Goal: Information Seeking & Learning: Understand process/instructions

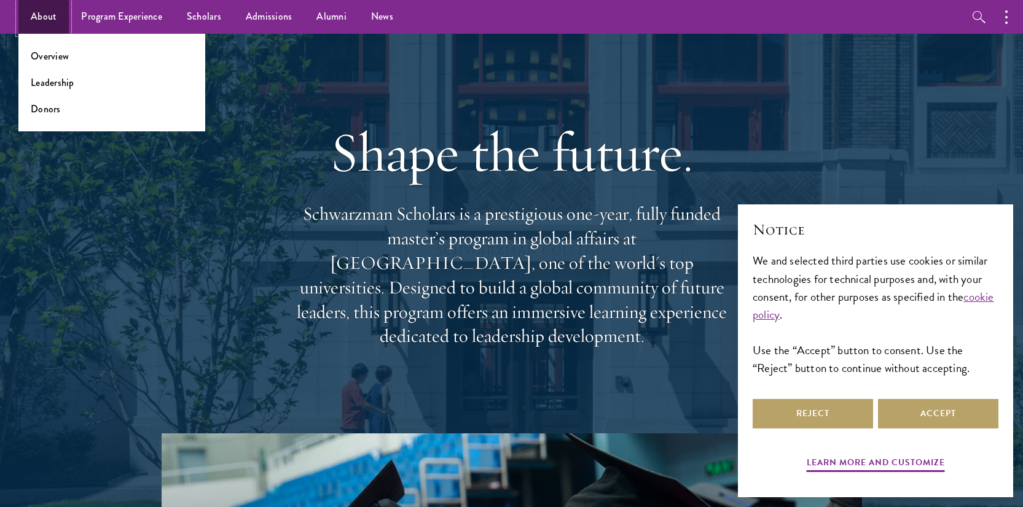
click at [41, 18] on link "About" at bounding box center [43, 17] width 50 height 34
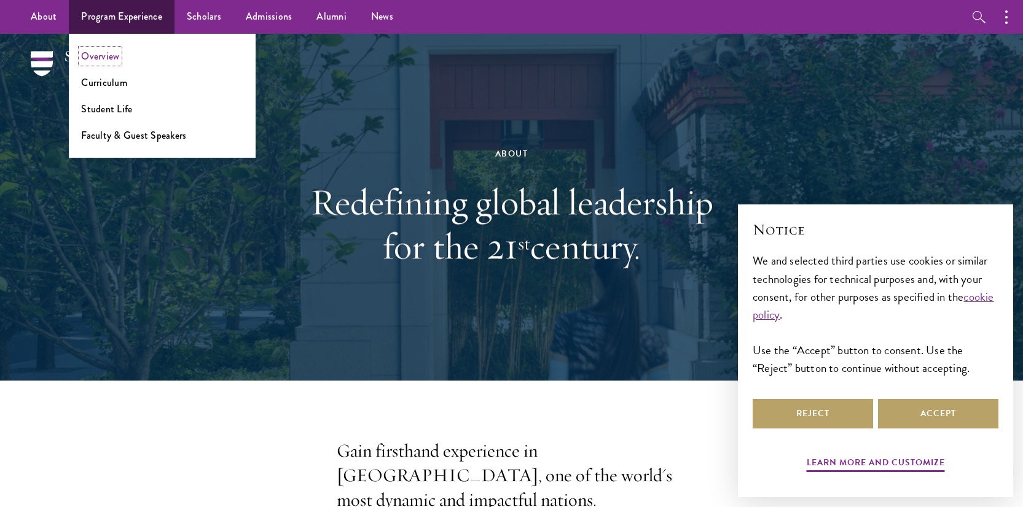
click at [106, 58] on link "Overview" at bounding box center [100, 56] width 38 height 14
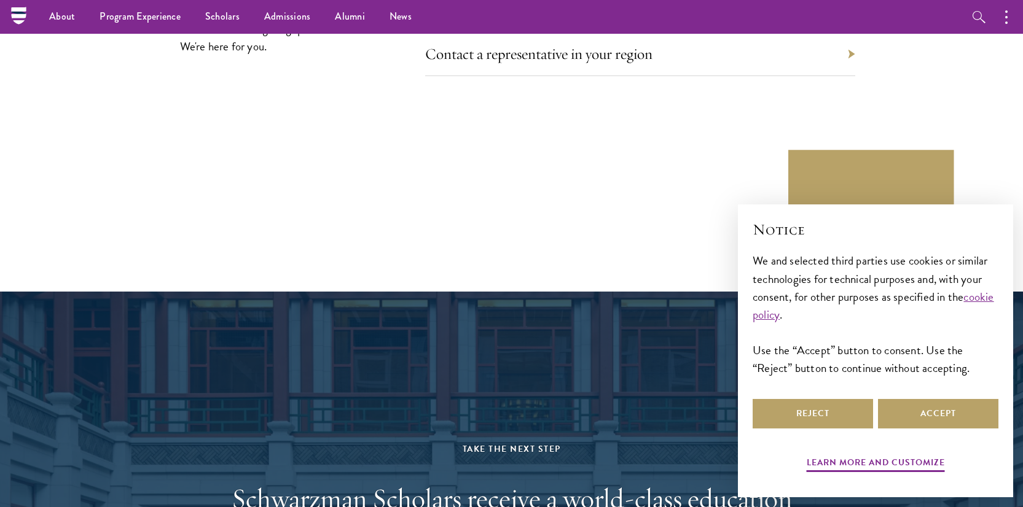
scroll to position [5846, 0]
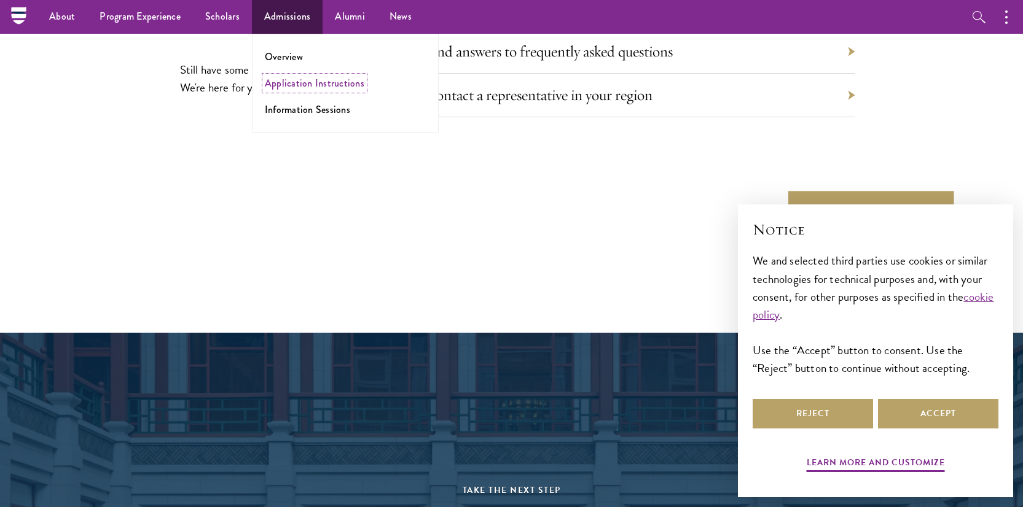
click at [292, 79] on link "Application Instructions" at bounding box center [314, 83] width 99 height 14
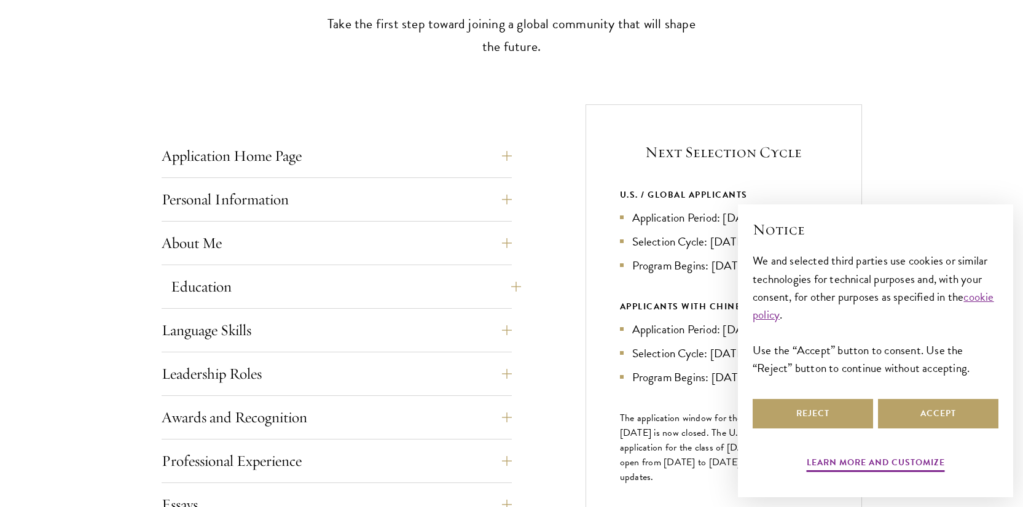
scroll to position [395, 0]
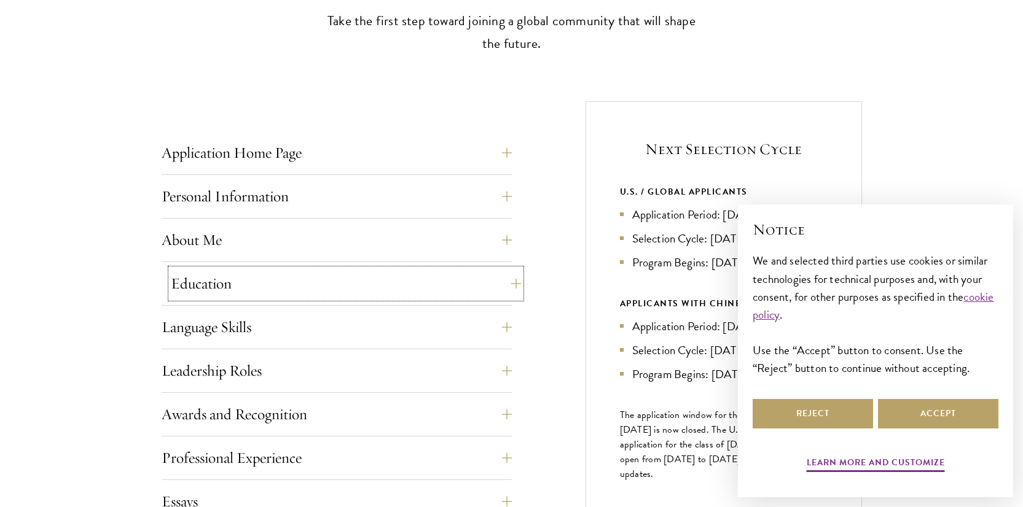
click at [516, 284] on button "Education" at bounding box center [346, 283] width 350 height 29
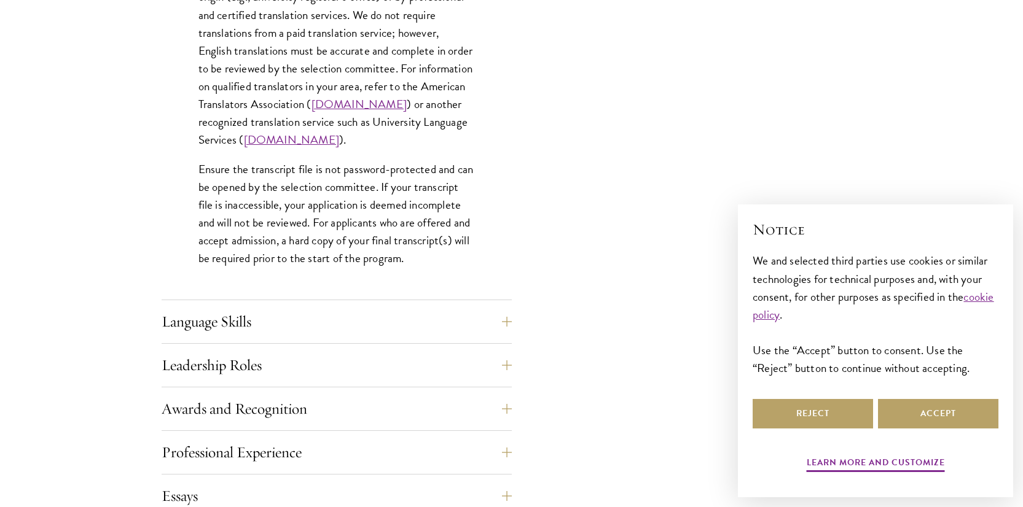
scroll to position [1850, 0]
click at [340, 330] on button "Language Skills" at bounding box center [346, 320] width 350 height 29
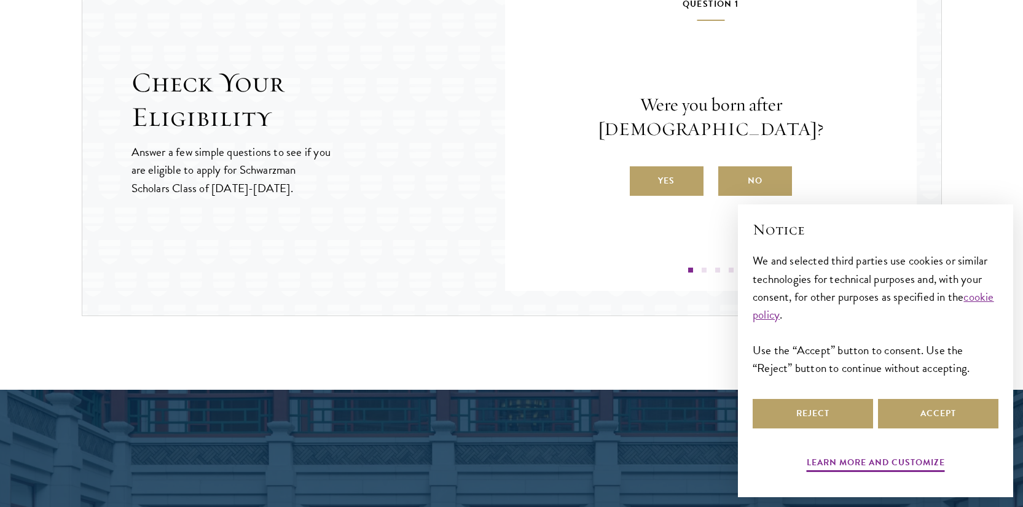
scroll to position [1962, 0]
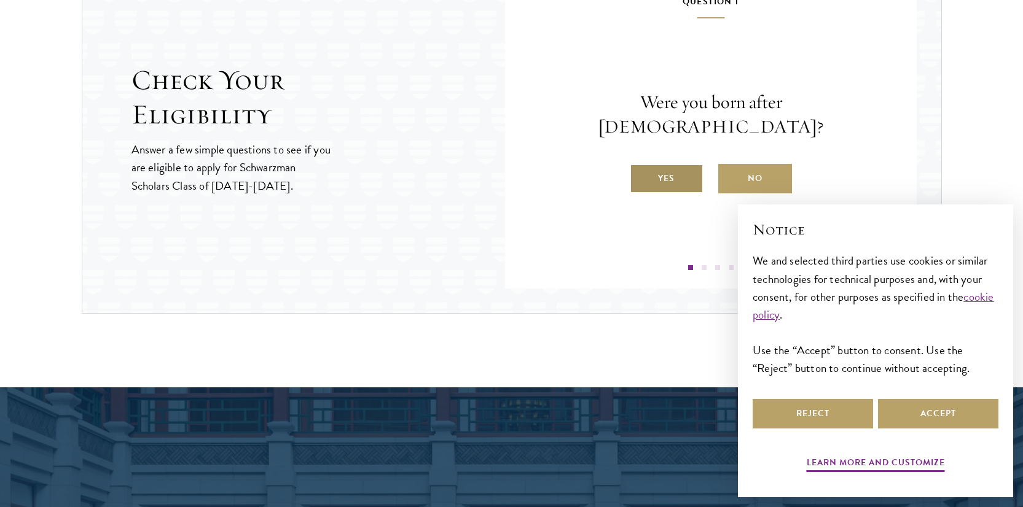
click at [674, 172] on label "Yes" at bounding box center [666, 178] width 74 height 29
click at [641, 172] on input "Yes" at bounding box center [634, 170] width 11 height 11
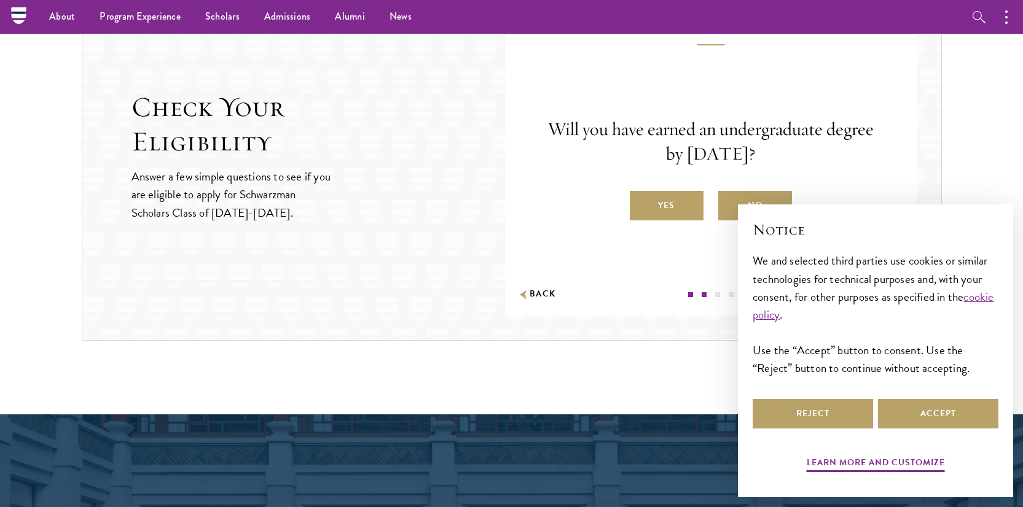
scroll to position [1930, 0]
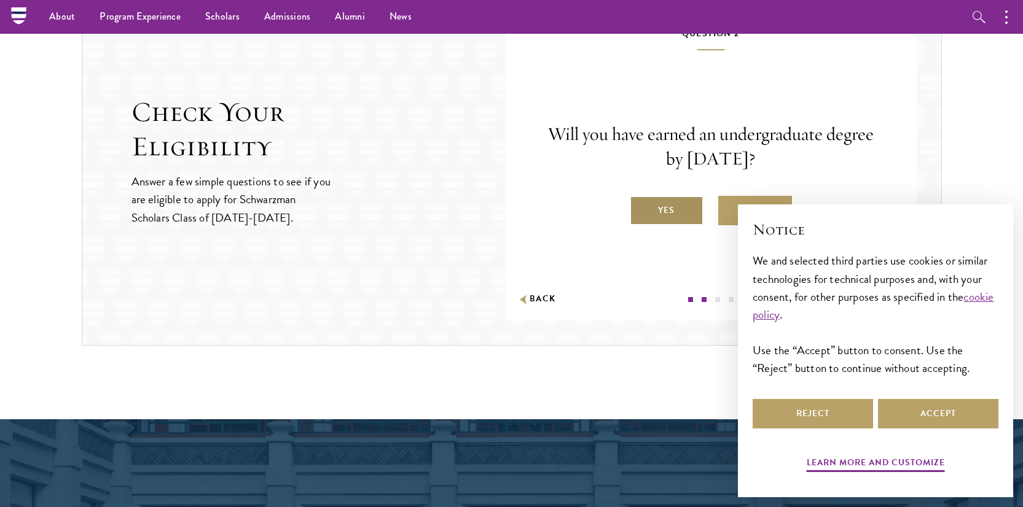
click at [661, 206] on label "Yes" at bounding box center [666, 210] width 74 height 29
click at [641, 206] on input "Yes" at bounding box center [634, 202] width 11 height 11
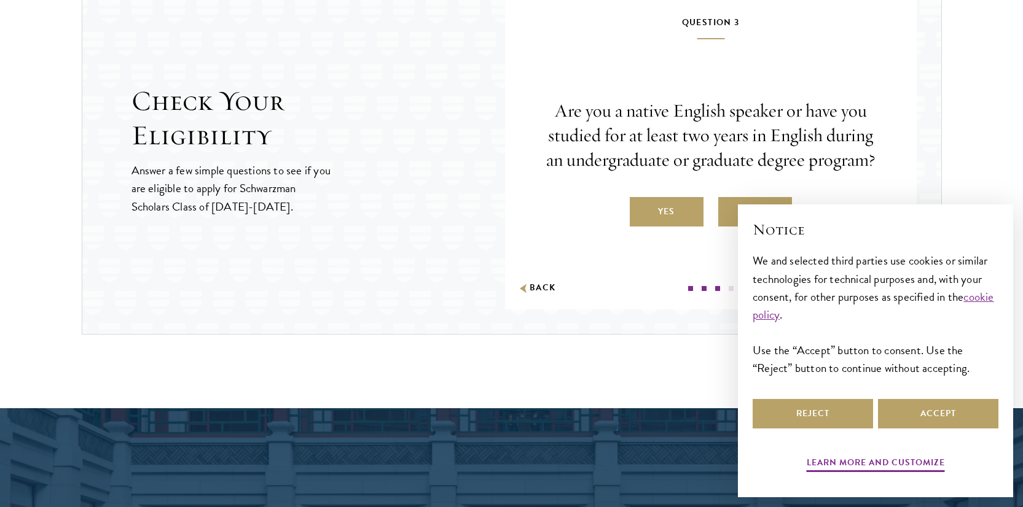
scroll to position [1942, 0]
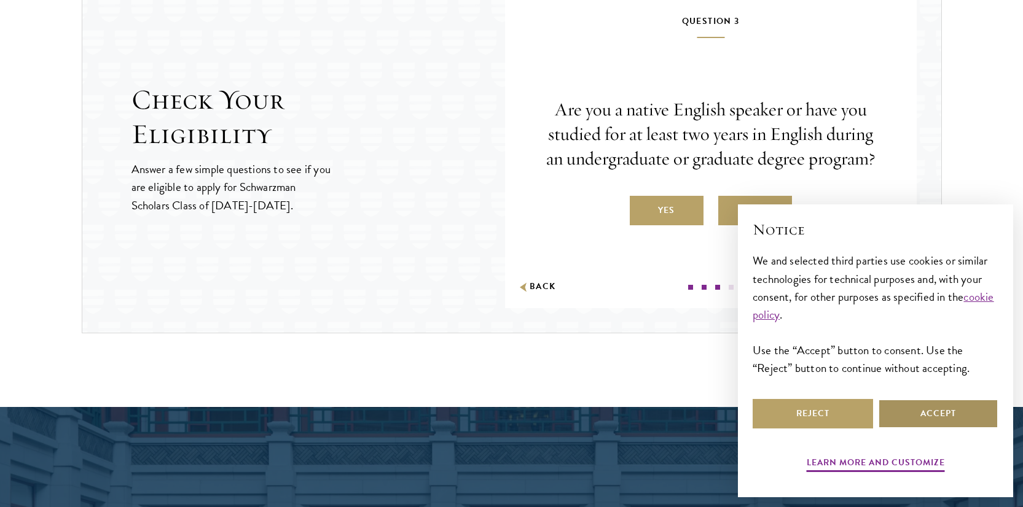
click at [930, 417] on button "Accept" at bounding box center [938, 413] width 120 height 29
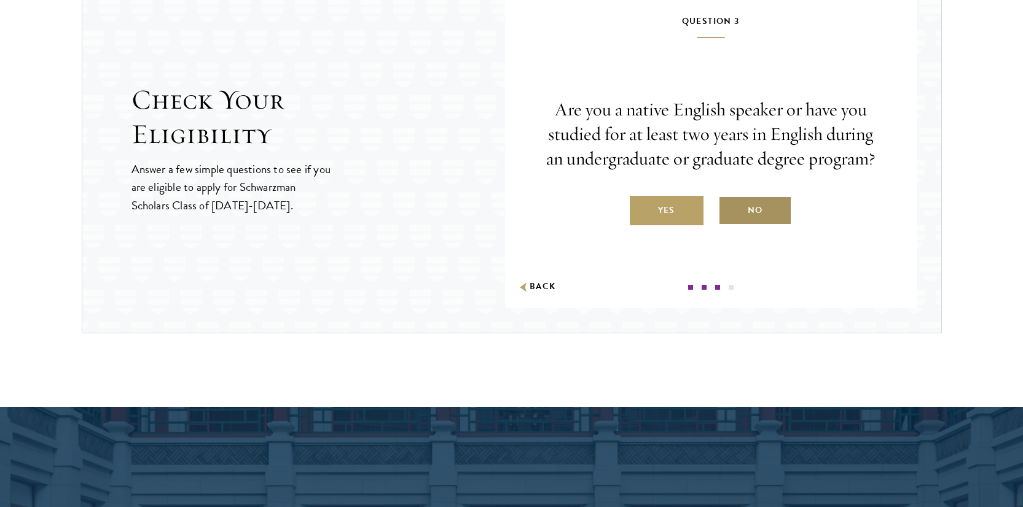
click at [749, 216] on label "No" at bounding box center [755, 210] width 74 height 29
click at [729, 208] on input "No" at bounding box center [723, 202] width 11 height 11
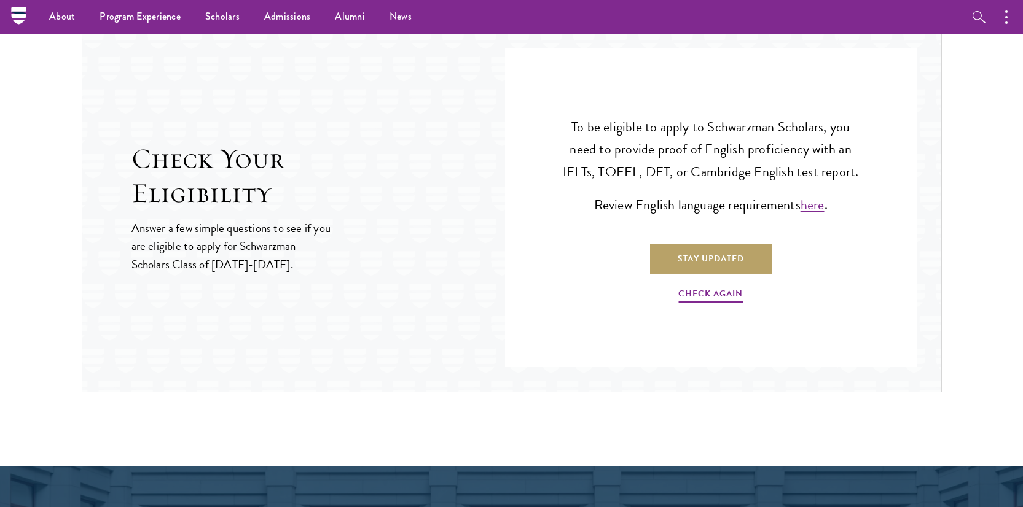
scroll to position [1883, 0]
click at [707, 298] on link "Check Again" at bounding box center [710, 296] width 64 height 19
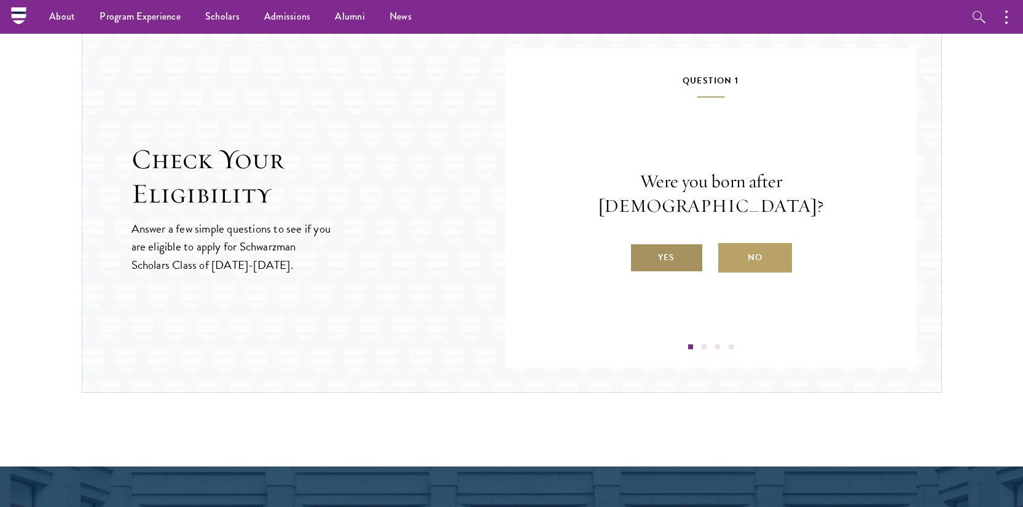
click at [684, 248] on label "Yes" at bounding box center [666, 257] width 74 height 29
click at [641, 248] on input "Yes" at bounding box center [634, 249] width 11 height 11
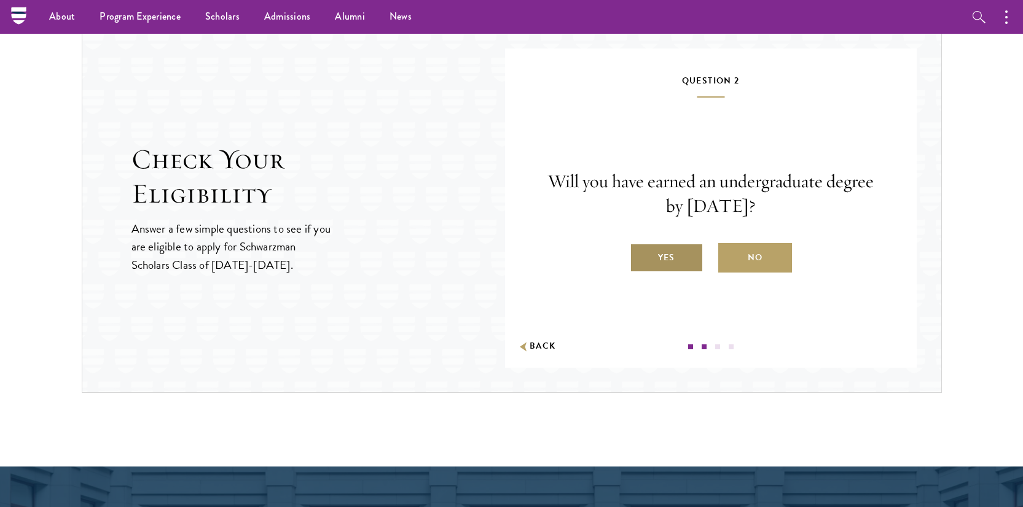
click at [676, 263] on label "Yes" at bounding box center [666, 257] width 74 height 29
click at [641, 255] on input "Yes" at bounding box center [634, 249] width 11 height 11
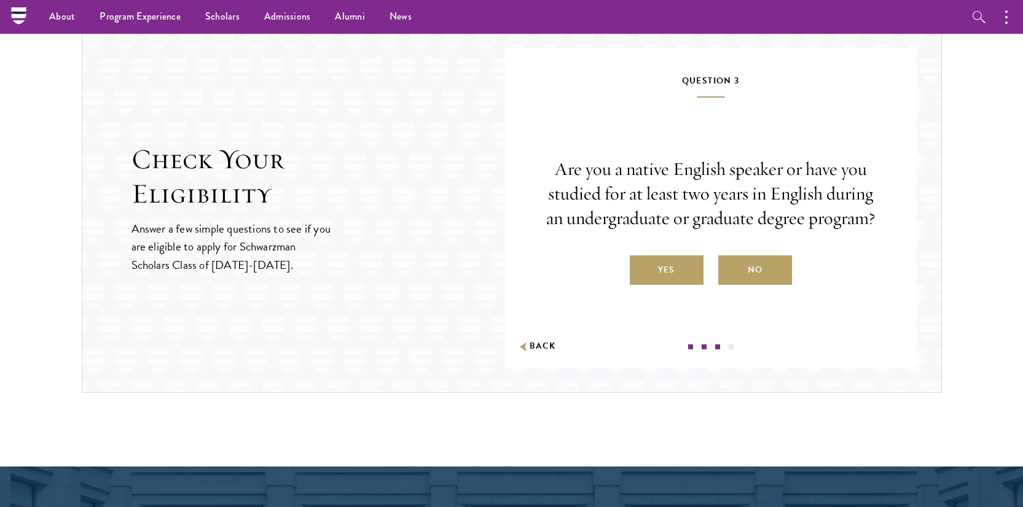
scroll to position [0, 0]
click at [741, 277] on label "No" at bounding box center [755, 269] width 74 height 29
click at [729, 268] on input "No" at bounding box center [723, 262] width 11 height 11
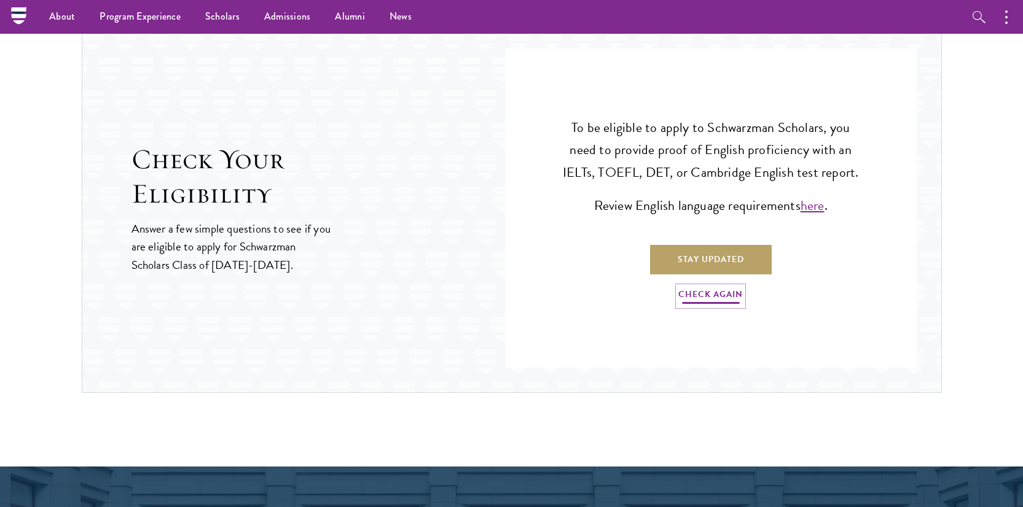
click at [717, 292] on link "Check Again" at bounding box center [710, 296] width 64 height 19
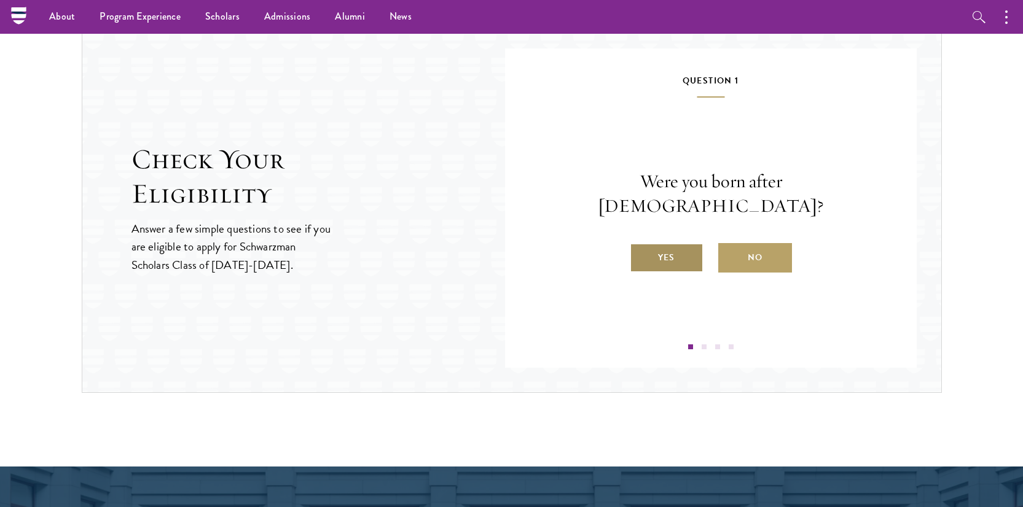
click at [676, 251] on label "Yes" at bounding box center [666, 257] width 74 height 29
click at [641, 251] on input "Yes" at bounding box center [634, 249] width 11 height 11
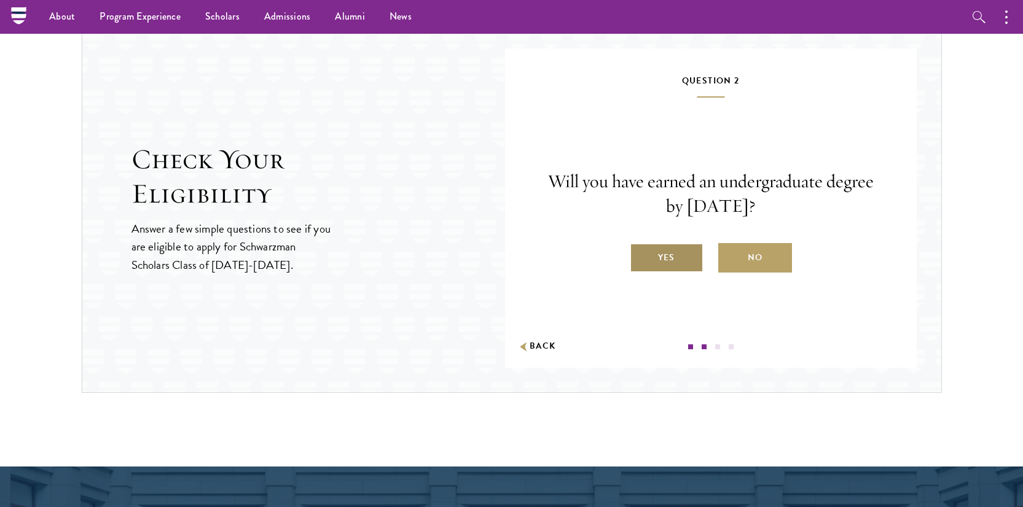
click at [667, 256] on label "Yes" at bounding box center [666, 257] width 74 height 29
click at [641, 255] on input "Yes" at bounding box center [634, 249] width 11 height 11
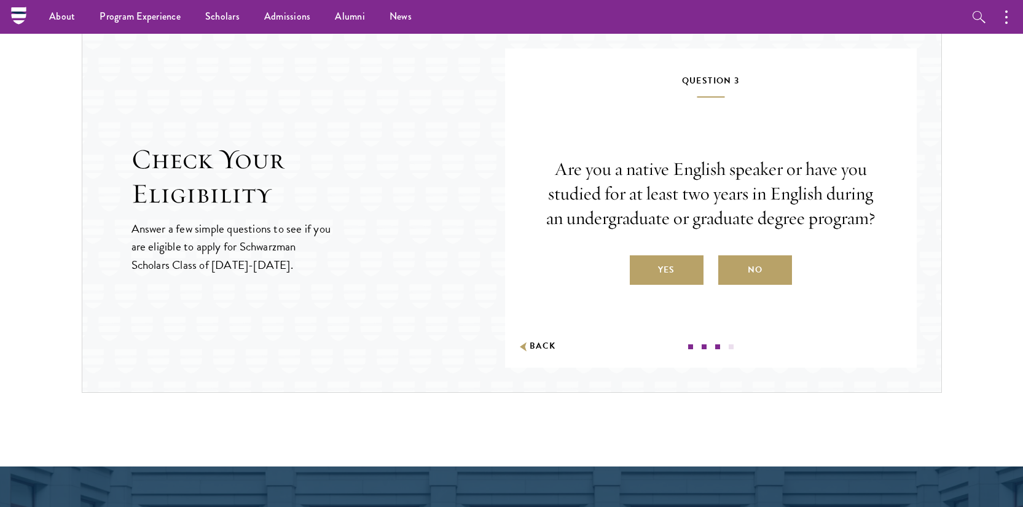
click at [667, 256] on label "Yes" at bounding box center [666, 269] width 74 height 29
click at [641, 257] on input "Yes" at bounding box center [634, 262] width 11 height 11
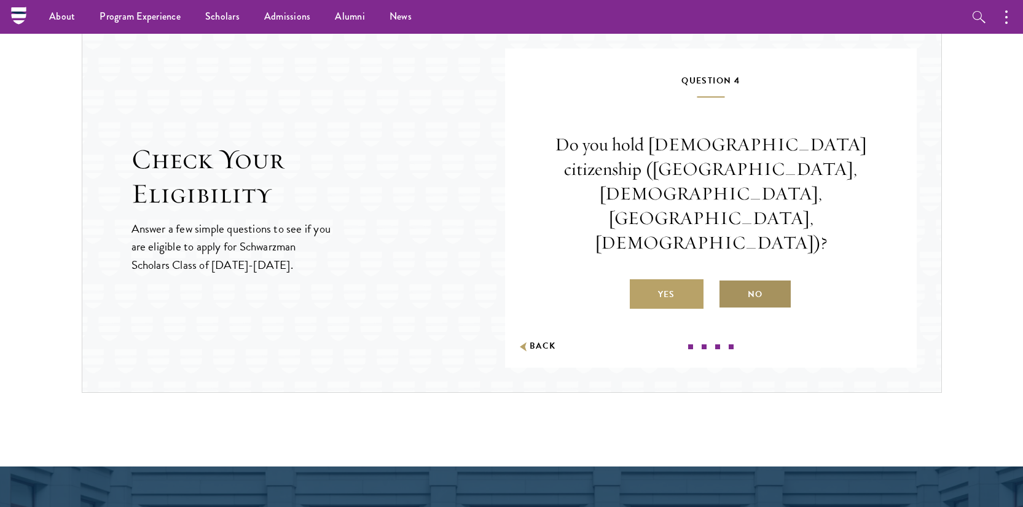
click at [754, 279] on label "No" at bounding box center [755, 293] width 74 height 29
click at [729, 281] on input "No" at bounding box center [723, 286] width 11 height 11
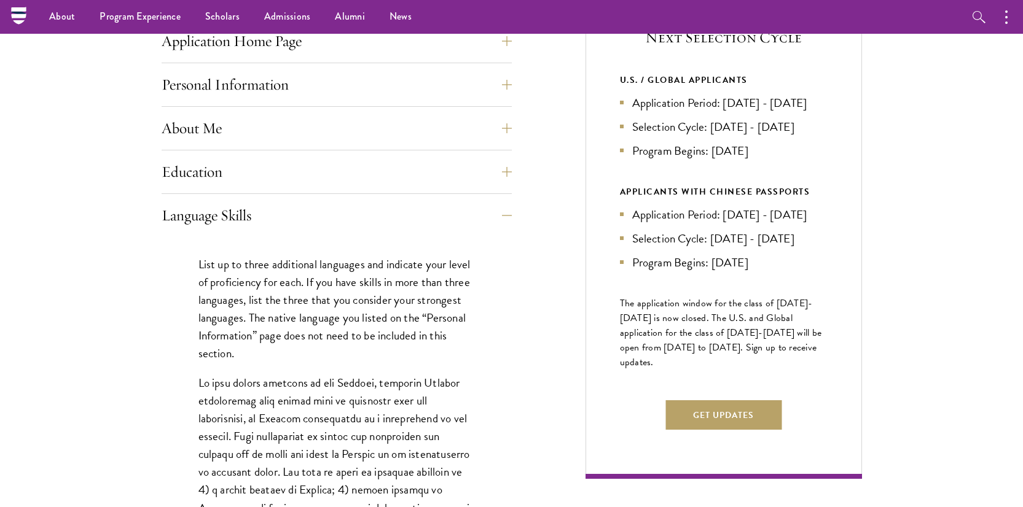
scroll to position [505, 0]
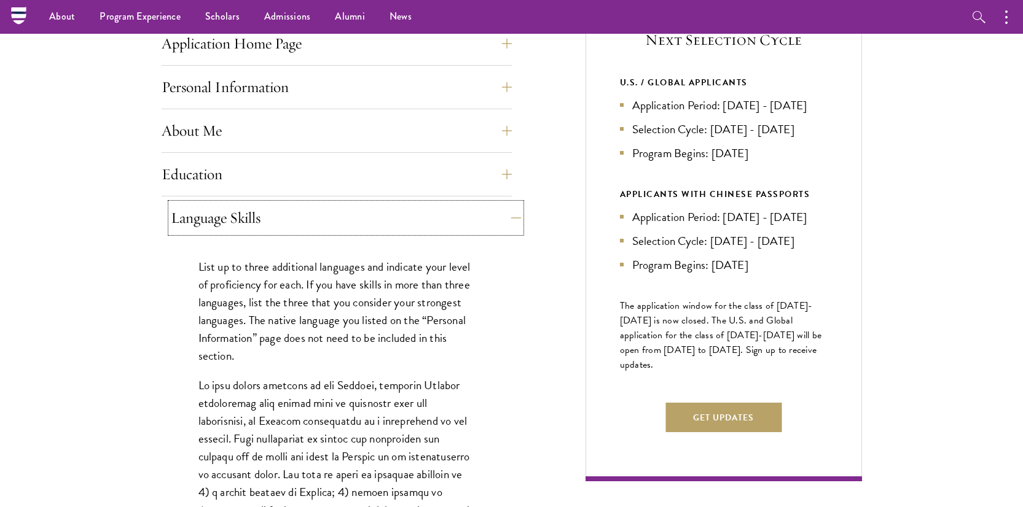
click at [244, 224] on button "Language Skills" at bounding box center [346, 217] width 350 height 29
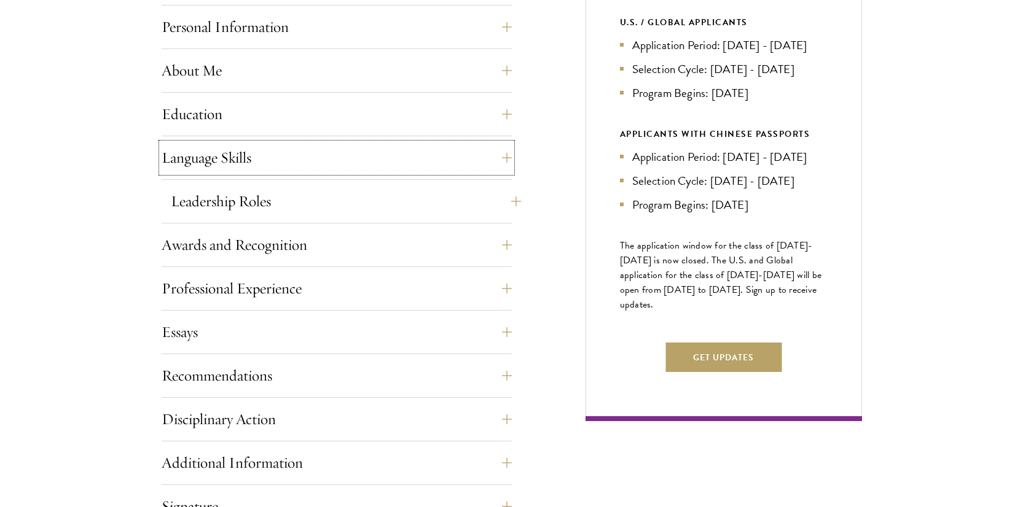
scroll to position [568, 0]
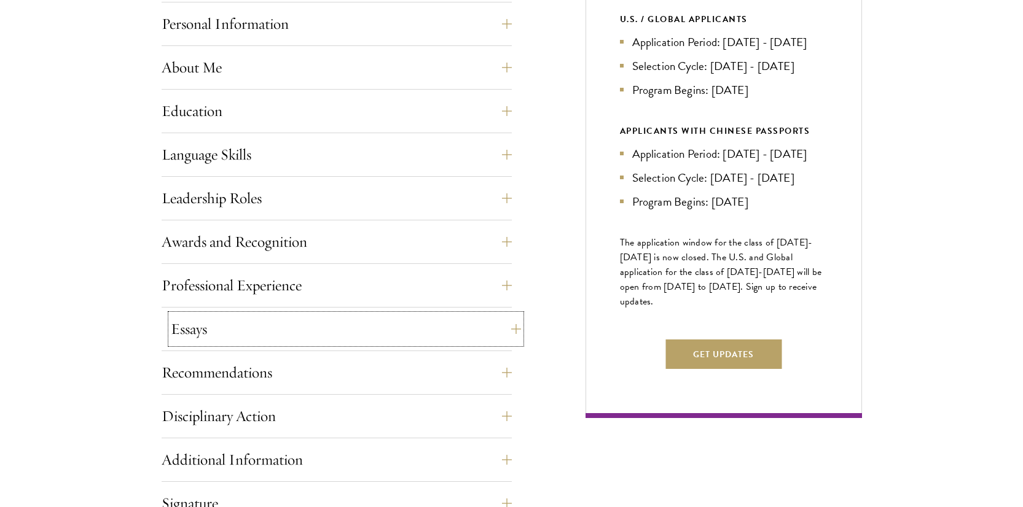
click at [220, 330] on button "Essays" at bounding box center [346, 328] width 350 height 29
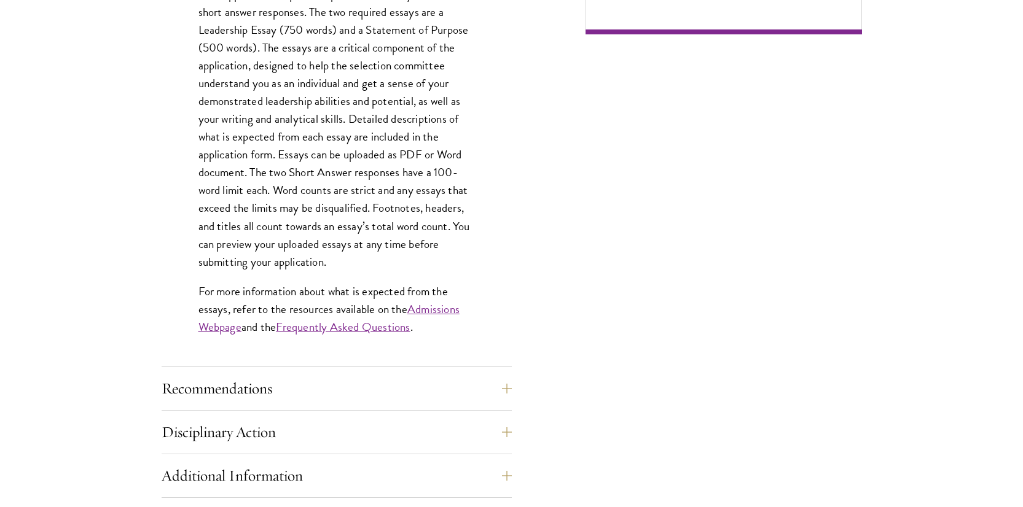
scroll to position [961, 0]
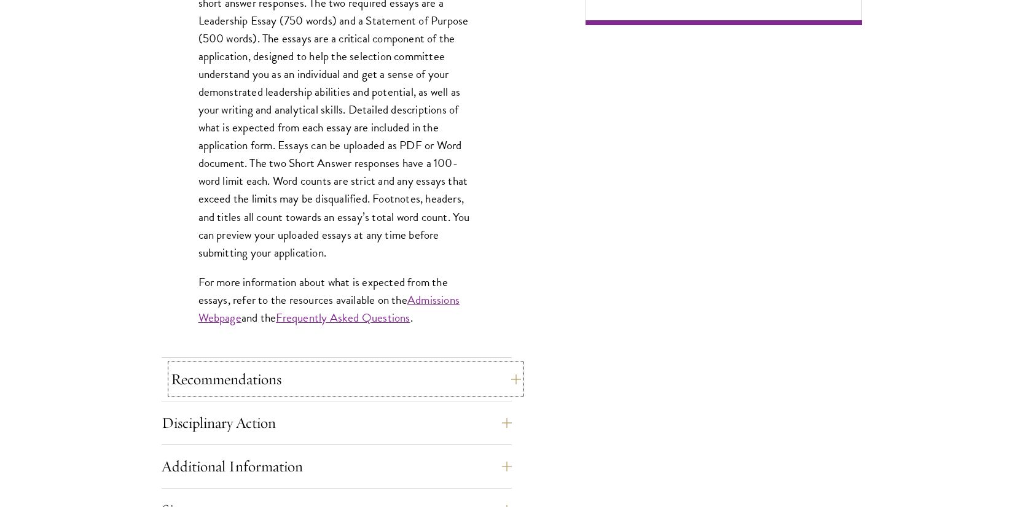
click at [216, 378] on button "Recommendations" at bounding box center [346, 379] width 350 height 29
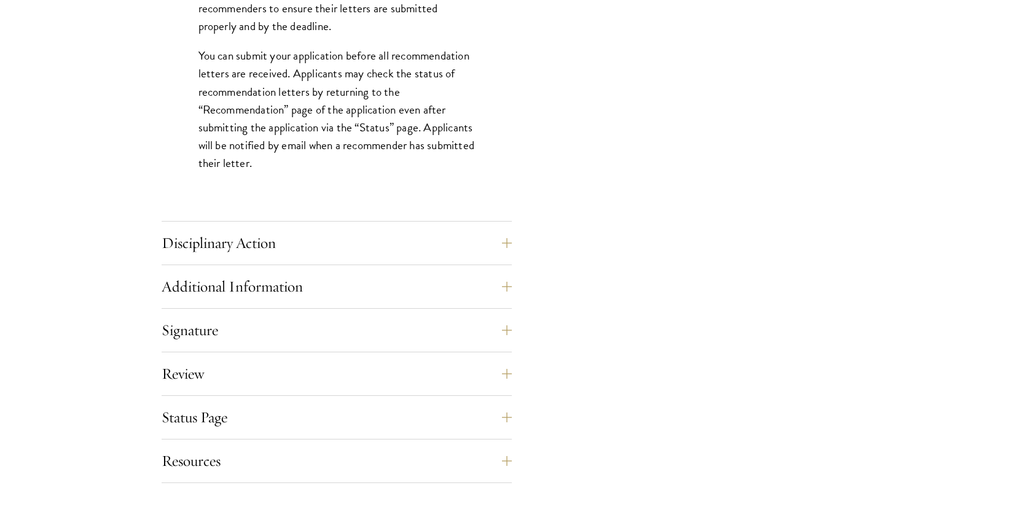
scroll to position [1749, 0]
click at [233, 338] on button "Signature" at bounding box center [346, 328] width 350 height 29
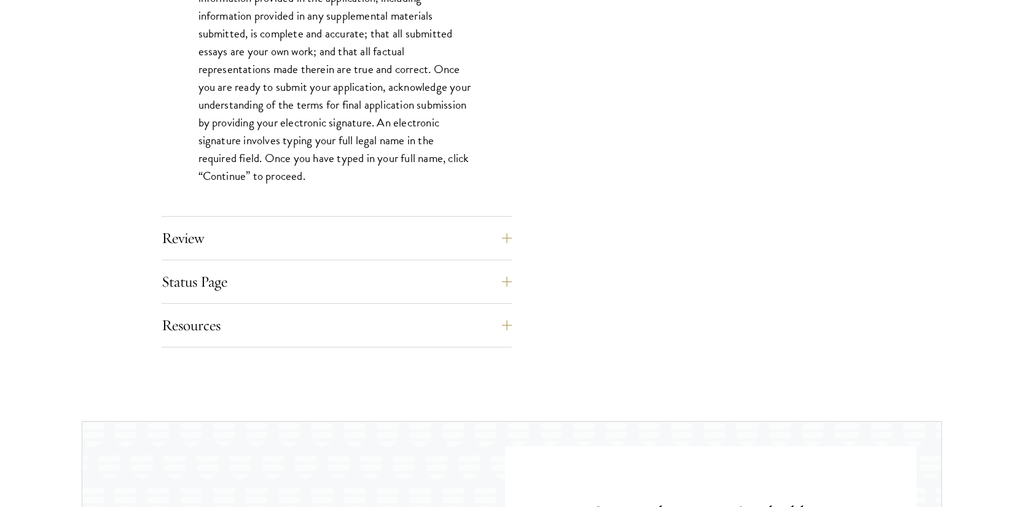
scroll to position [1163, 0]
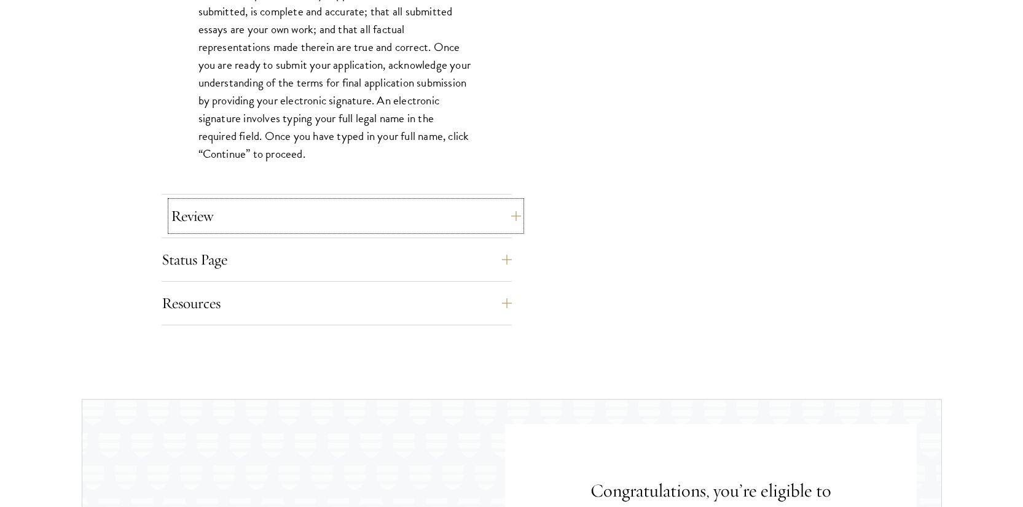
click at [244, 212] on button "Review" at bounding box center [346, 215] width 350 height 29
